Goal: Information Seeking & Learning: Compare options

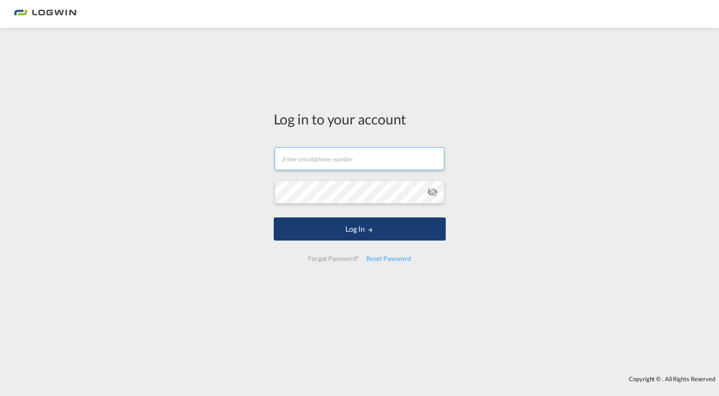
type input "[PERSON_NAME][EMAIL_ADDRESS][PERSON_NAME][DOMAIN_NAME]"
click at [358, 229] on button "Log In" at bounding box center [360, 228] width 172 height 23
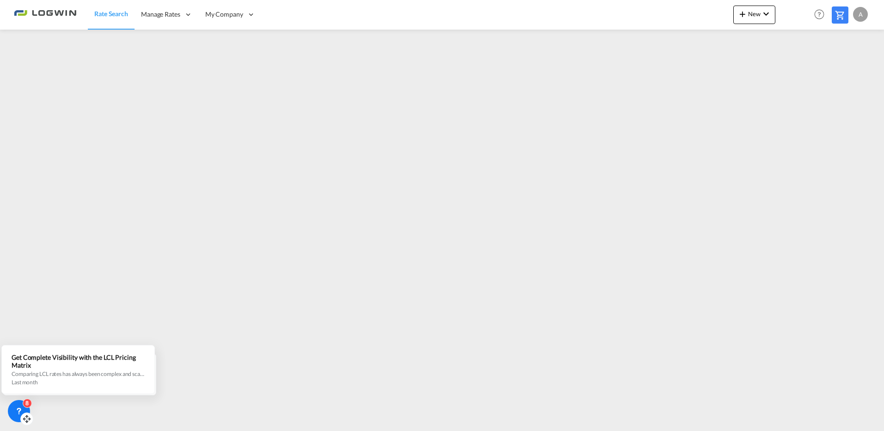
click at [21, 395] on icon at bounding box center [18, 410] width 9 height 9
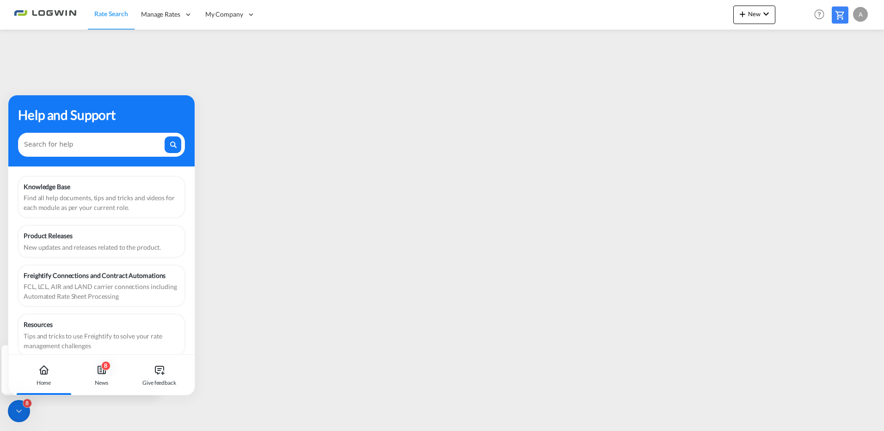
click at [19, 395] on icon at bounding box center [18, 410] width 9 height 9
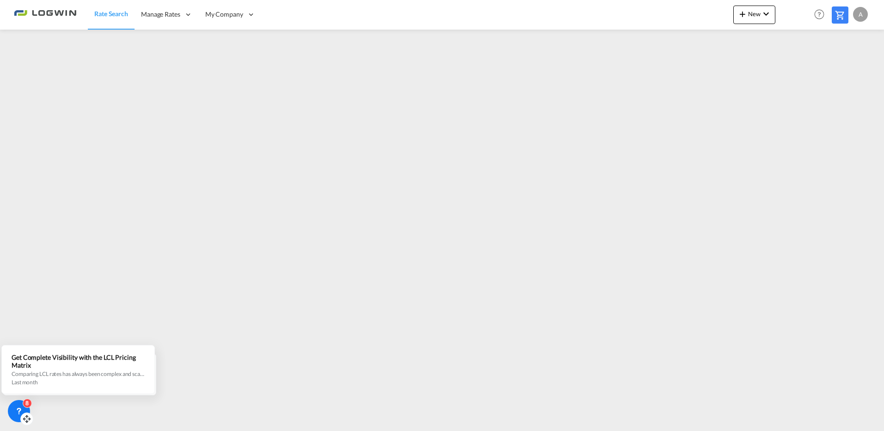
click at [25, 395] on icon at bounding box center [26, 418] width 9 height 9
click at [28, 395] on icon at bounding box center [29, 411] width 9 height 9
click at [19, 395] on icon at bounding box center [21, 404] width 9 height 9
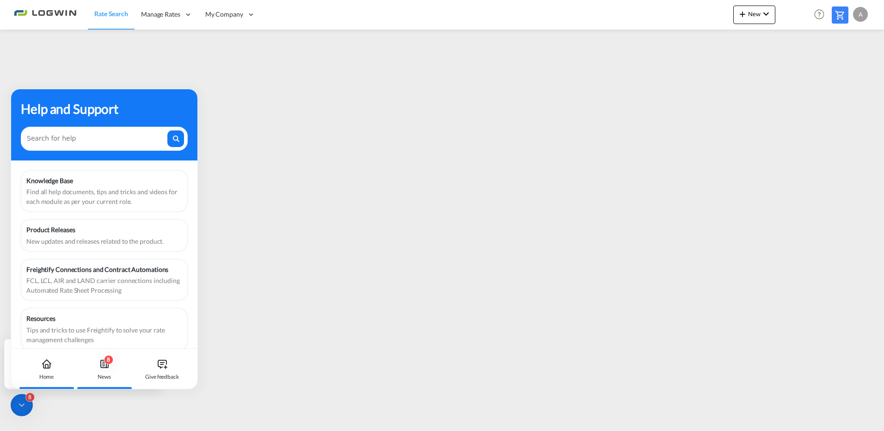
click at [106, 362] on div "8" at bounding box center [108, 359] width 9 height 9
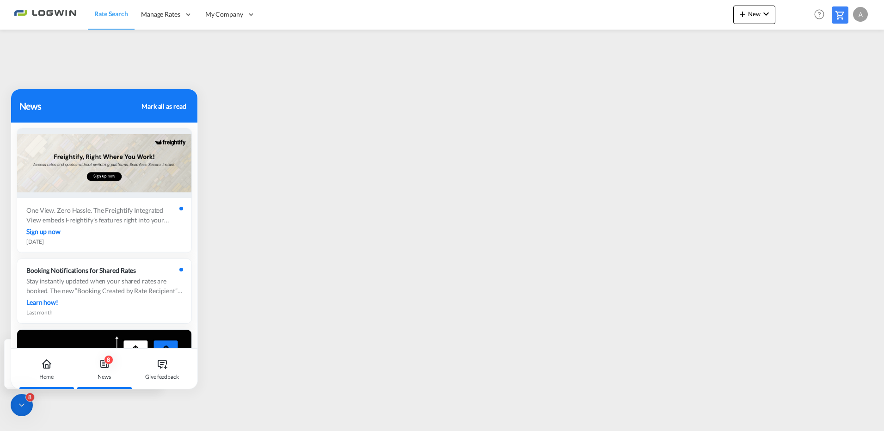
click at [38, 371] on div "Home" at bounding box center [46, 368] width 51 height 41
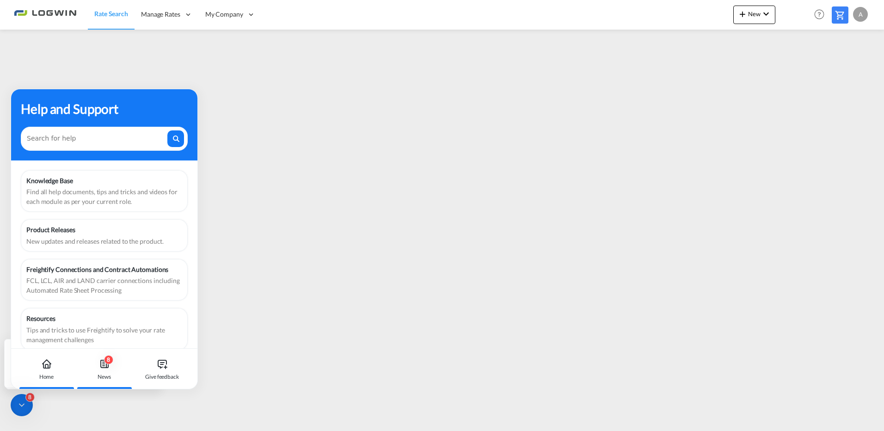
click at [106, 364] on icon at bounding box center [104, 363] width 7 height 7
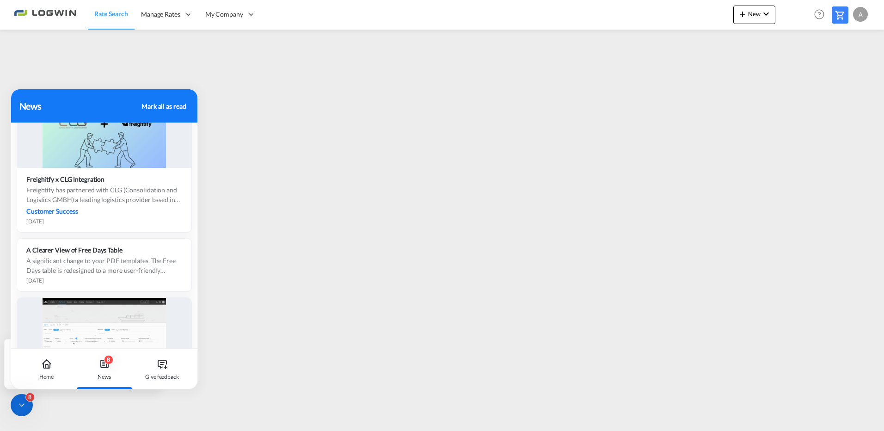
scroll to position [1266, 0]
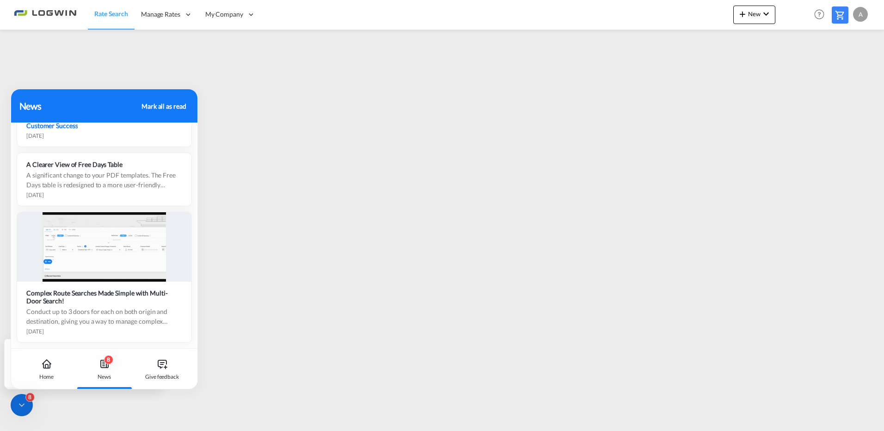
click at [159, 103] on div "Mark all as read" at bounding box center [163, 106] width 44 height 10
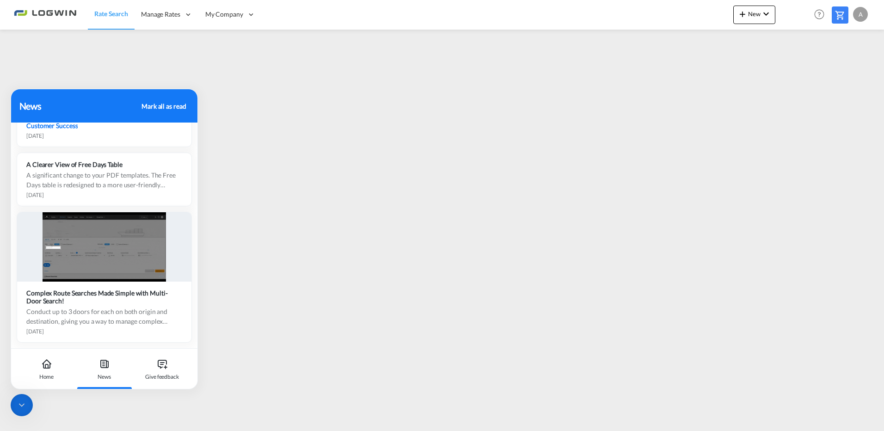
click at [30, 395] on div at bounding box center [22, 405] width 22 height 22
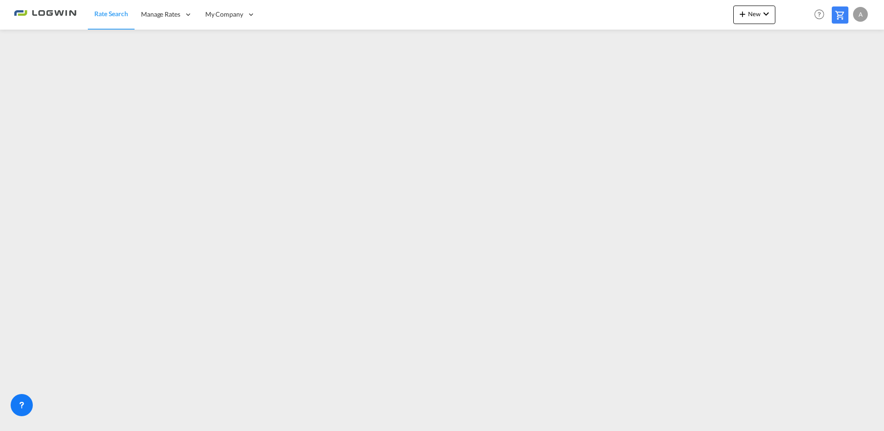
click at [104, 13] on span "Rate Search" at bounding box center [111, 14] width 34 height 8
